Goal: Information Seeking & Learning: Find specific fact

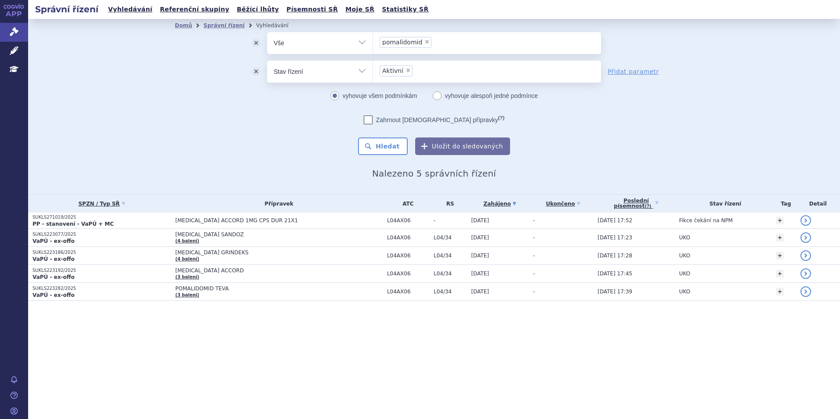
click at [405, 70] on span "×" at bounding box center [407, 70] width 5 height 5
click at [373, 70] on select "Aktivní" at bounding box center [372, 71] width 0 height 22
select select
click at [424, 44] on span "×" at bounding box center [426, 41] width 5 height 5
click at [373, 44] on select "pomalidomid" at bounding box center [372, 43] width 0 height 22
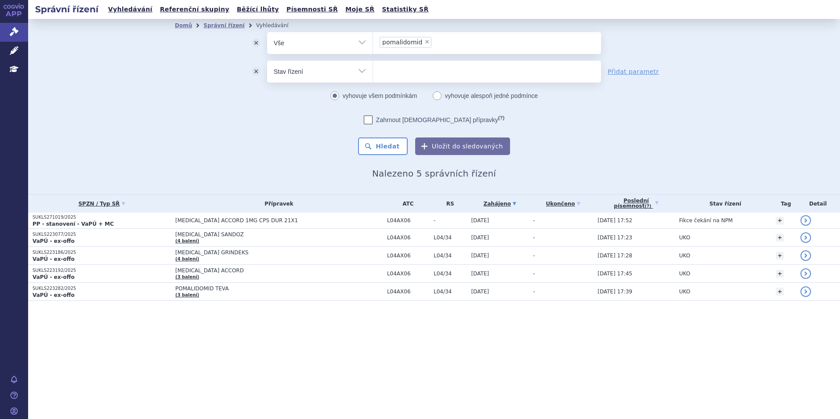
select select
click at [422, 44] on ul at bounding box center [487, 41] width 228 height 18
click at [373, 44] on select "pomalidomid" at bounding box center [372, 43] width 0 height 22
type input "la"
type input "lan"
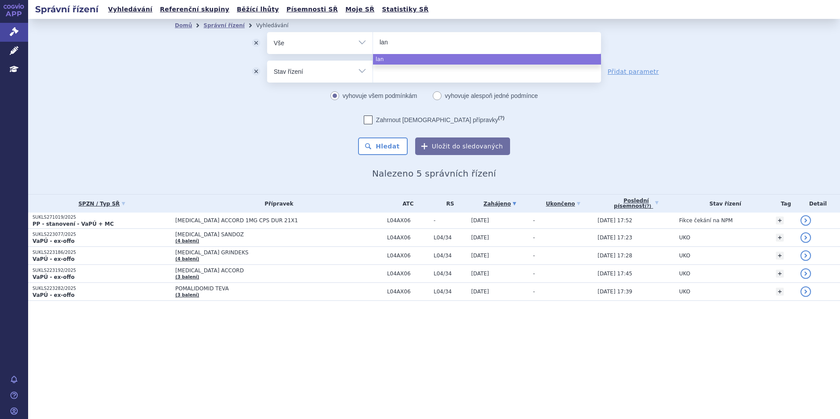
type input "lanp"
type input "lan"
type input "lay"
type input "layp"
type input "la"
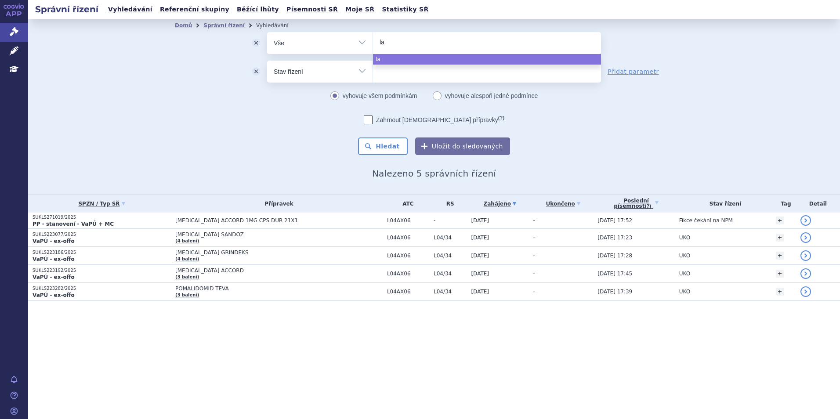
type input "l"
type input "lyp"
type input "lyn"
type input "lynp"
type input "lynpa"
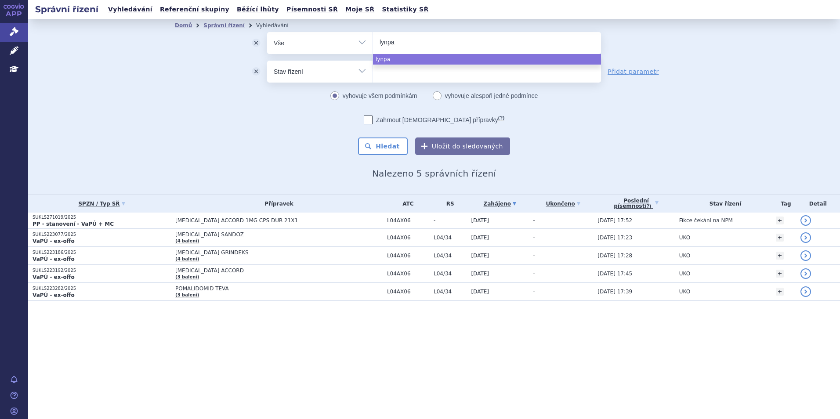
type input "lynpaz"
type input "lynpar"
type input "lynparza"
select select "lynparza"
click at [253, 72] on button "odstranit" at bounding box center [256, 72] width 22 height 22
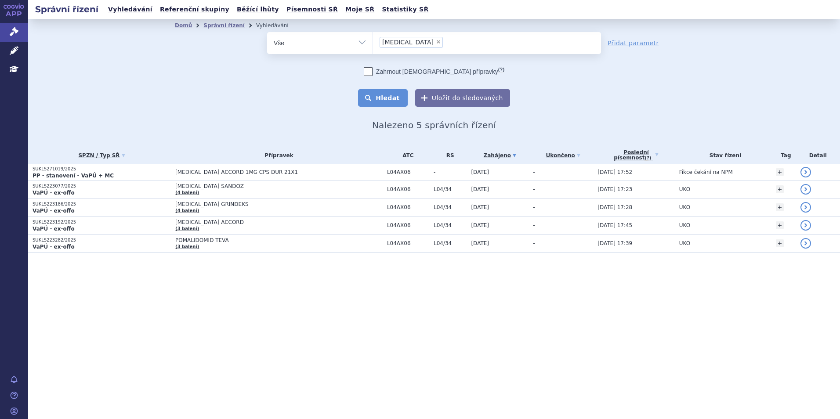
click at [372, 105] on button "Hledat" at bounding box center [383, 98] width 50 height 18
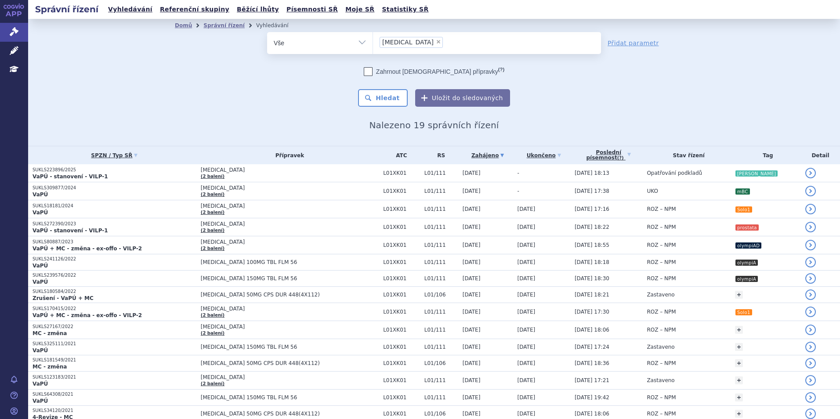
click at [359, 40] on select "Vše Spisová značka Typ SŘ Přípravek/SUKL kód Účastník/Držitel" at bounding box center [319, 42] width 105 height 20
click at [612, 46] on link "Přidat parametr" at bounding box center [632, 43] width 51 height 9
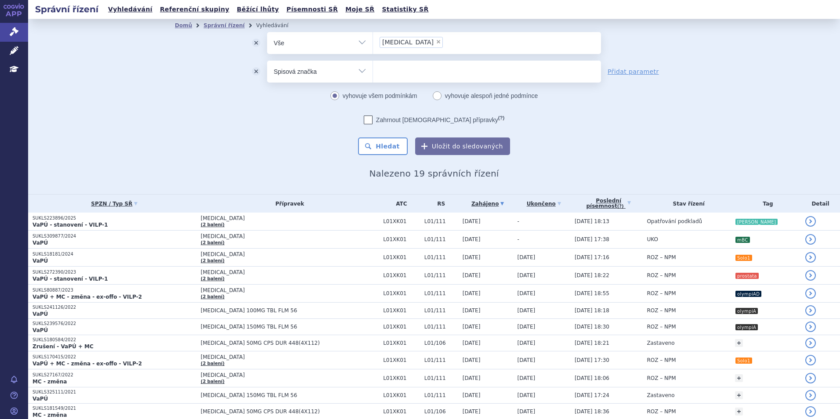
click at [373, 70] on ul at bounding box center [487, 70] width 228 height 18
click at [372, 70] on select at bounding box center [372, 71] width 0 height 22
click at [361, 72] on select "Vše Spisová značka Typ SŘ Přípravek/SUKL kód Účastník/Držitel" at bounding box center [319, 71] width 105 height 20
click at [329, 69] on select "Vše Spisová značka Typ SŘ Přípravek/SUKL kód Účastník/Držitel" at bounding box center [319, 71] width 105 height 20
select select "filter-procedure-type"
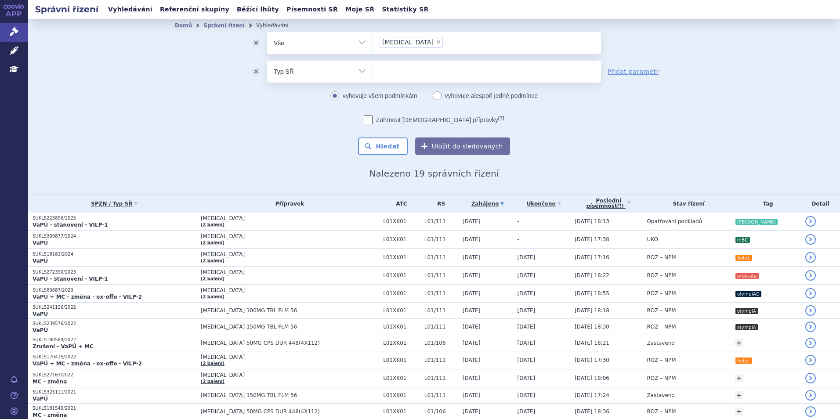
click at [267, 61] on select "Vše Spisová značka Typ SŘ Přípravek/SUKL kód Účastník/Držitel" at bounding box center [319, 71] width 105 height 20
click at [408, 72] on ul at bounding box center [487, 70] width 228 height 18
click at [373, 72] on select at bounding box center [372, 71] width 0 height 22
select select "b86e6022-0215-4e43-9cf4-f871c039feb7"
click at [239, 141] on div "odstranit Vše Spisová značka Typ SŘ" at bounding box center [434, 93] width 518 height 123
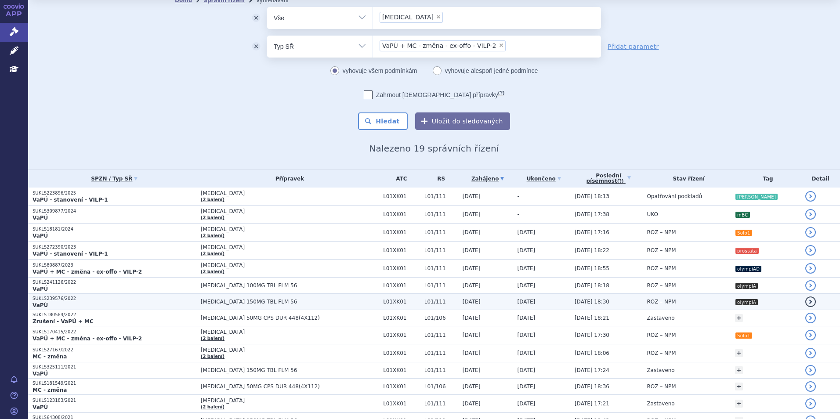
scroll to position [69, 0]
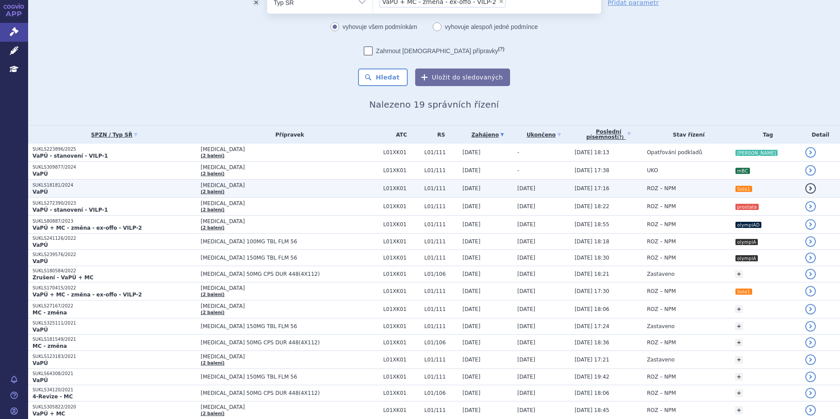
click at [85, 193] on p "VaPÚ" at bounding box center [114, 191] width 164 height 7
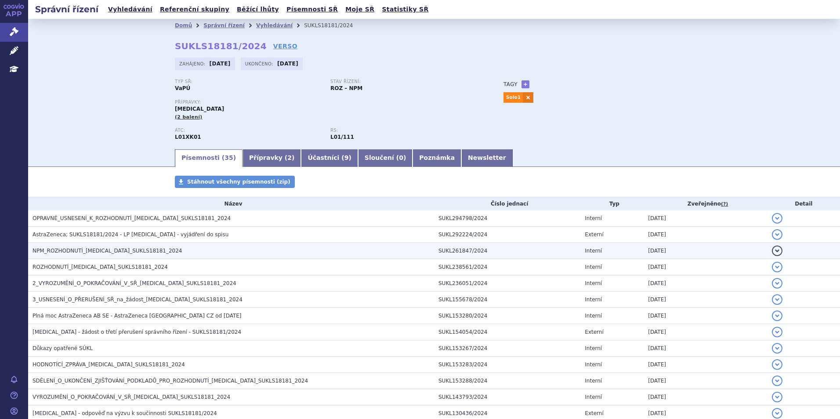
click at [110, 248] on span "NPM_ROZHODNUTÍ_LYNPARZA_SUKLS18181_2024" at bounding box center [106, 251] width 149 height 6
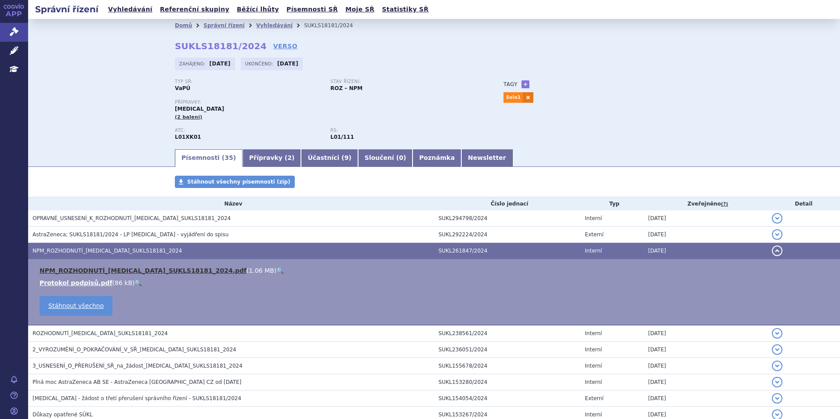
click at [109, 269] on link "NPM_ROZHODNUTÍ_LYNPARZA_SUKLS18181_2024.pdf" at bounding box center [143, 270] width 207 height 7
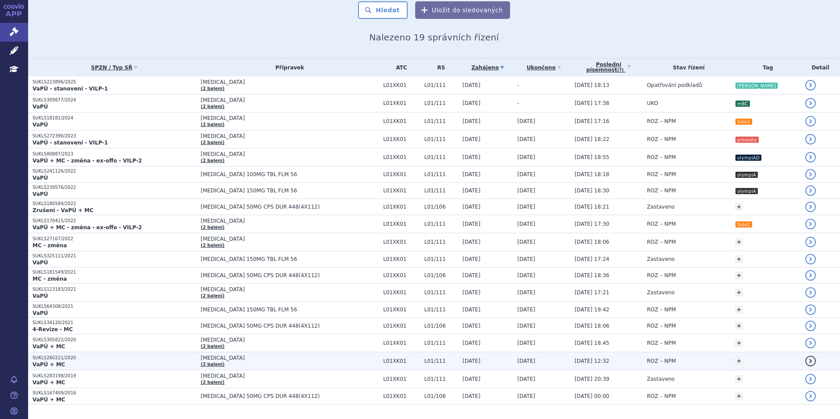
scroll to position [108, 0]
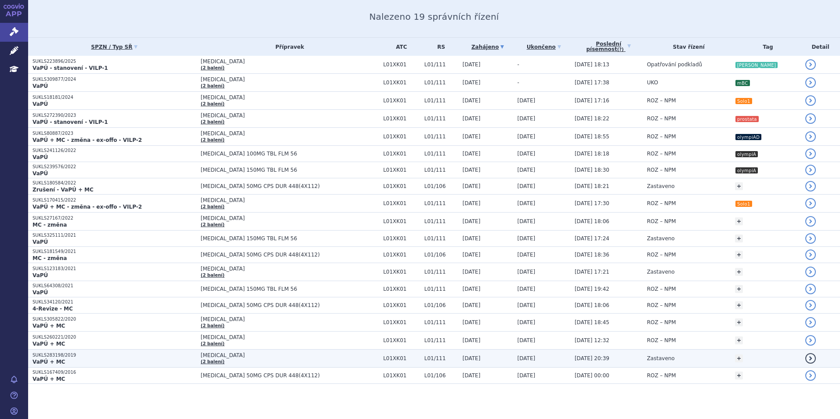
click at [214, 360] on link "(2 balení)" at bounding box center [213, 361] width 24 height 5
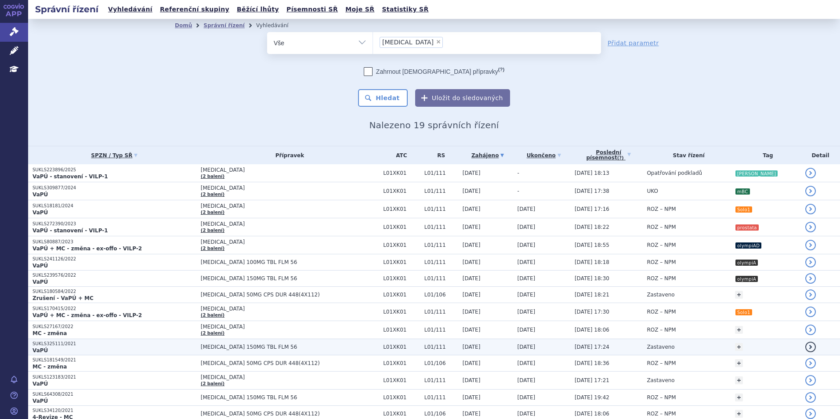
scroll to position [108, 0]
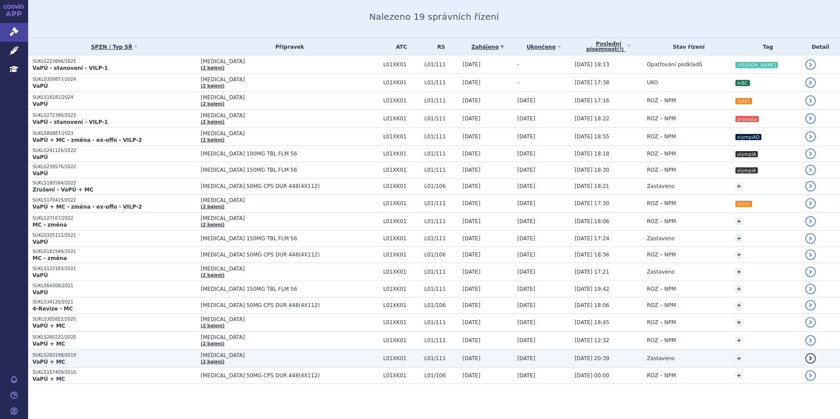
click at [74, 356] on p "SUKLS283198/2019" at bounding box center [114, 355] width 164 height 6
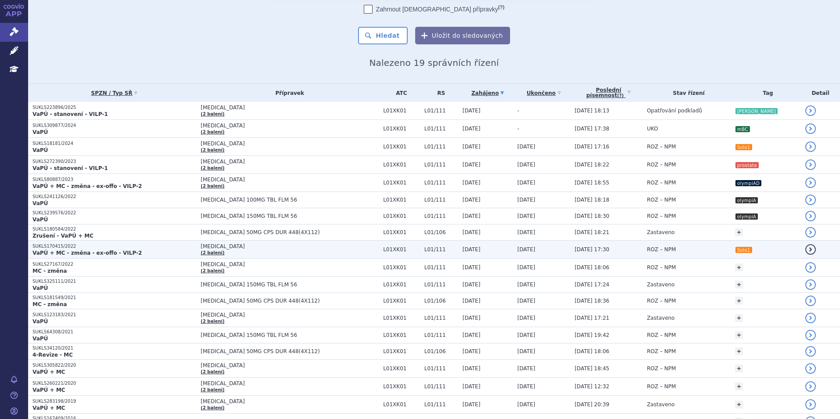
scroll to position [108, 0]
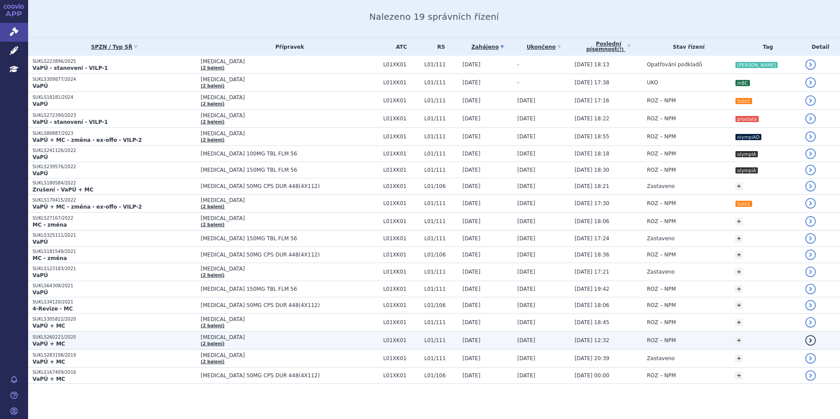
click at [86, 341] on p "VaPÚ + MC" at bounding box center [114, 343] width 164 height 7
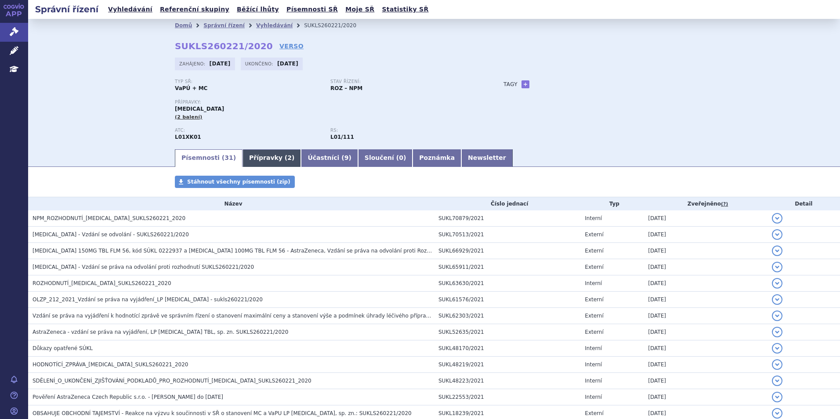
click at [287, 155] on span "2" at bounding box center [289, 157] width 4 height 7
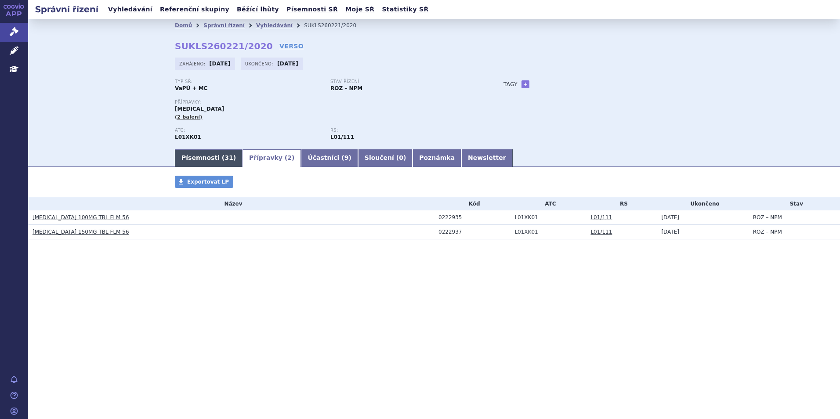
click at [209, 160] on link "Písemnosti ( 31 )" at bounding box center [209, 158] width 68 height 18
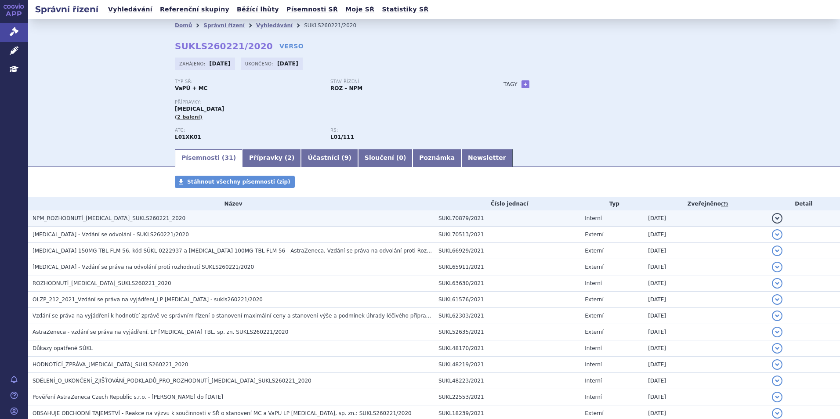
click at [119, 220] on span "NPM_ROZHODNUTÍ_[MEDICAL_DATA]_SUKLS260221_2020" at bounding box center [108, 218] width 153 height 6
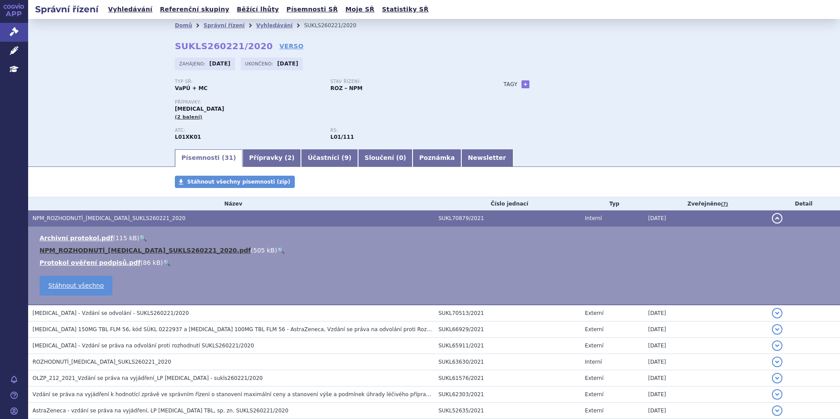
click at [123, 249] on link "NPM_ROZHODNUTÍ_[MEDICAL_DATA]_SUKLS260221_2020.pdf" at bounding box center [145, 250] width 211 height 7
